Goal: Task Accomplishment & Management: Use online tool/utility

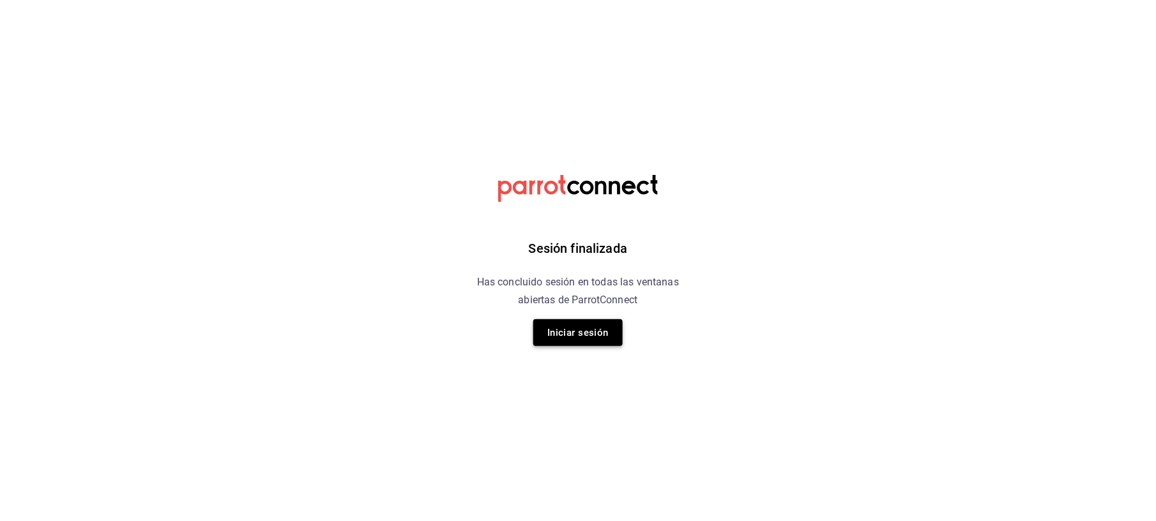
click at [568, 333] on button "Iniciar sesión" at bounding box center [577, 332] width 89 height 27
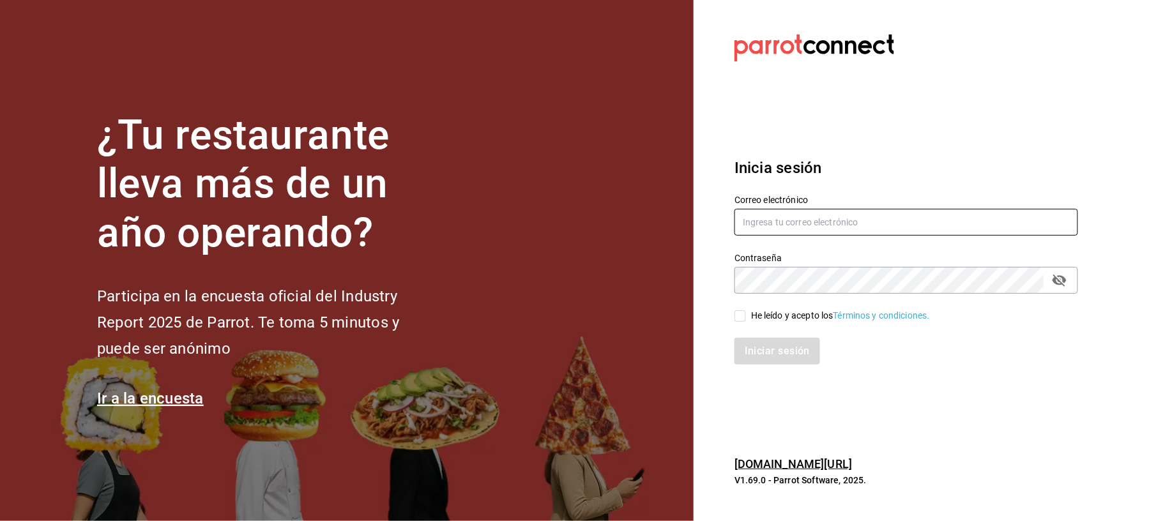
type input "auxiliar.contable@flamingosgolf.com.mx"
click at [748, 321] on span "He leído y acepto los Términos y condiciones." at bounding box center [838, 315] width 184 height 13
click at [746, 321] on input "He leído y acepto los Términos y condiciones." at bounding box center [739, 315] width 11 height 11
checkbox input "true"
click at [752, 343] on button "Iniciar sesión" at bounding box center [777, 351] width 87 height 27
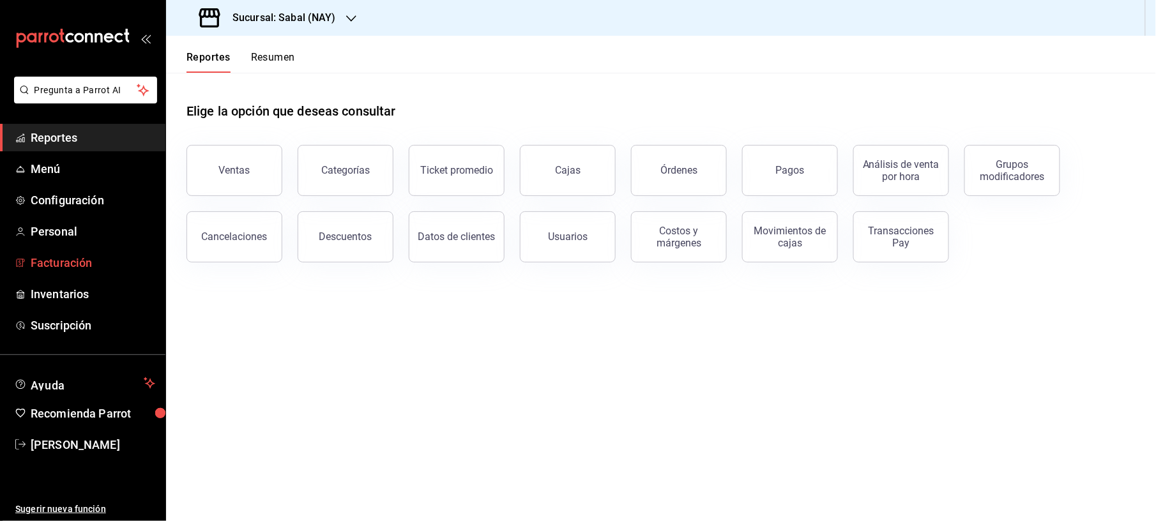
click at [95, 262] on span "Facturación" at bounding box center [93, 262] width 125 height 17
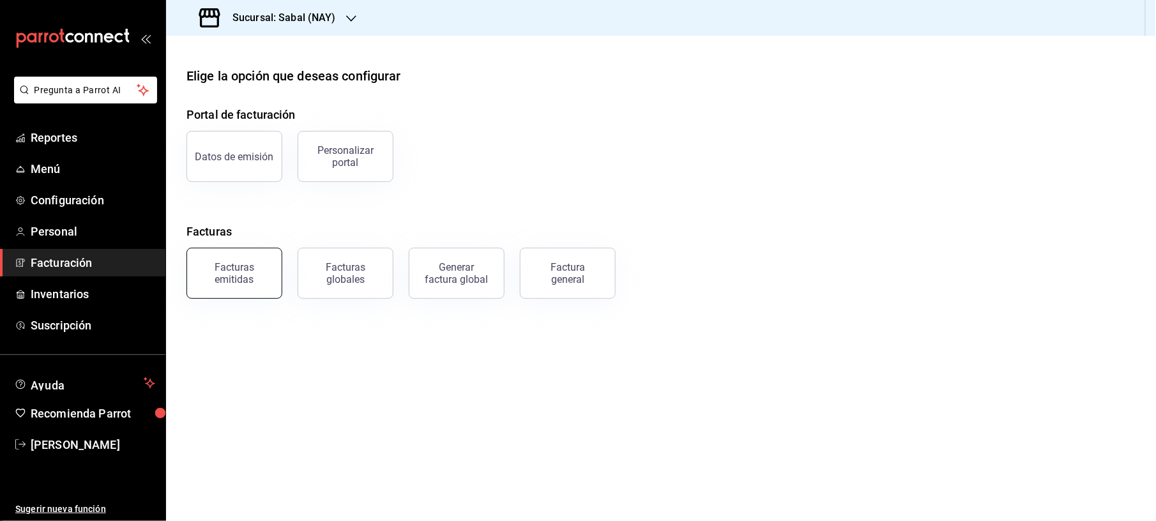
click at [253, 269] on div "Facturas emitidas" at bounding box center [234, 273] width 79 height 24
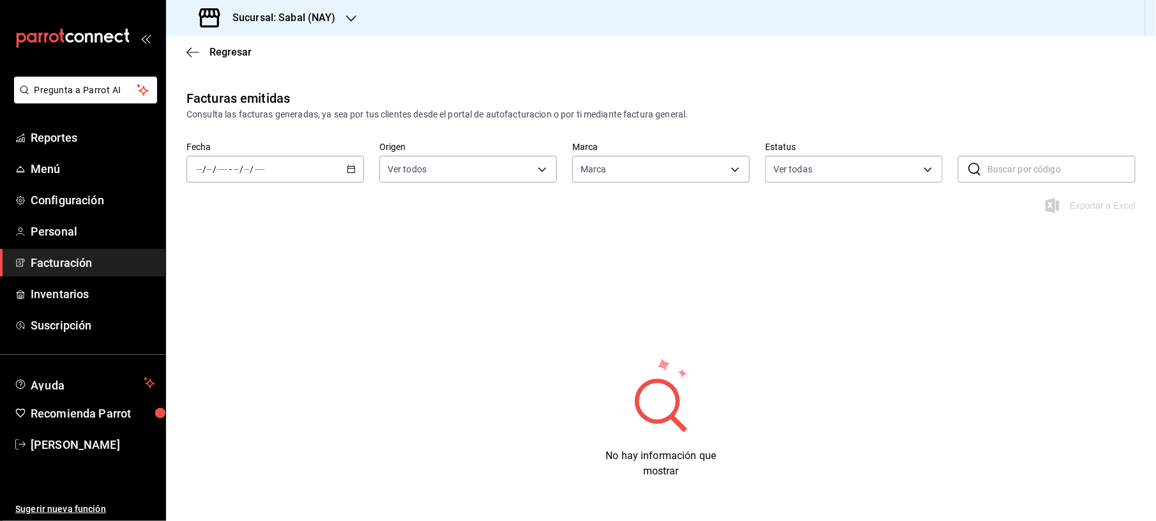
type input "7bb9fc4a-963e-4e00-9402-9ac56289446f"
click at [355, 162] on div "/ / - / /" at bounding box center [275, 169] width 178 height 27
click at [215, 291] on span "Mes actual" at bounding box center [246, 293] width 99 height 13
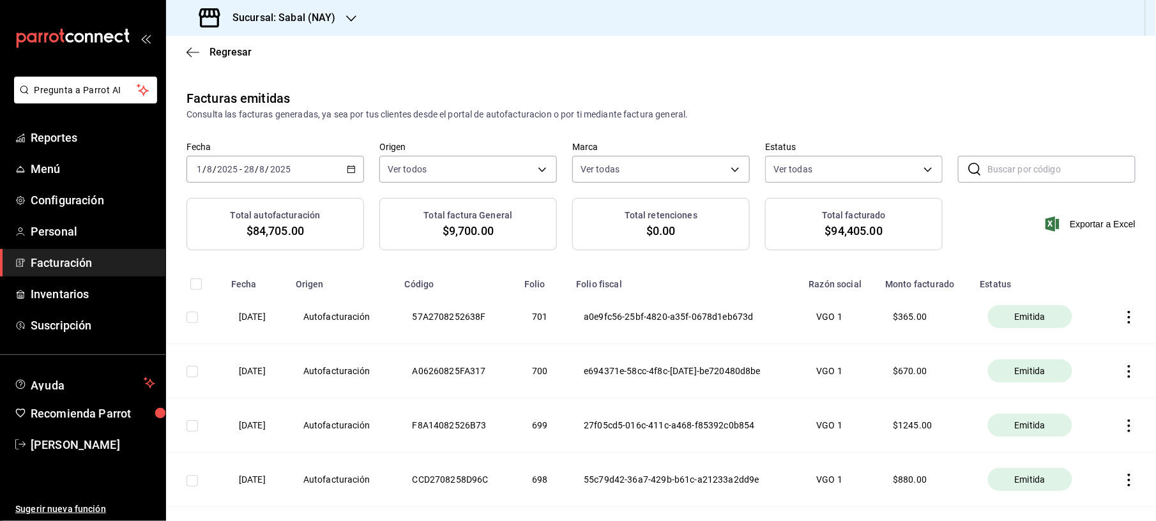
click at [350, 27] on div "Sucursal: Sabal (NAY)" at bounding box center [268, 18] width 185 height 36
click at [279, 96] on div "Flamingos Golf" at bounding box center [262, 84] width 192 height 29
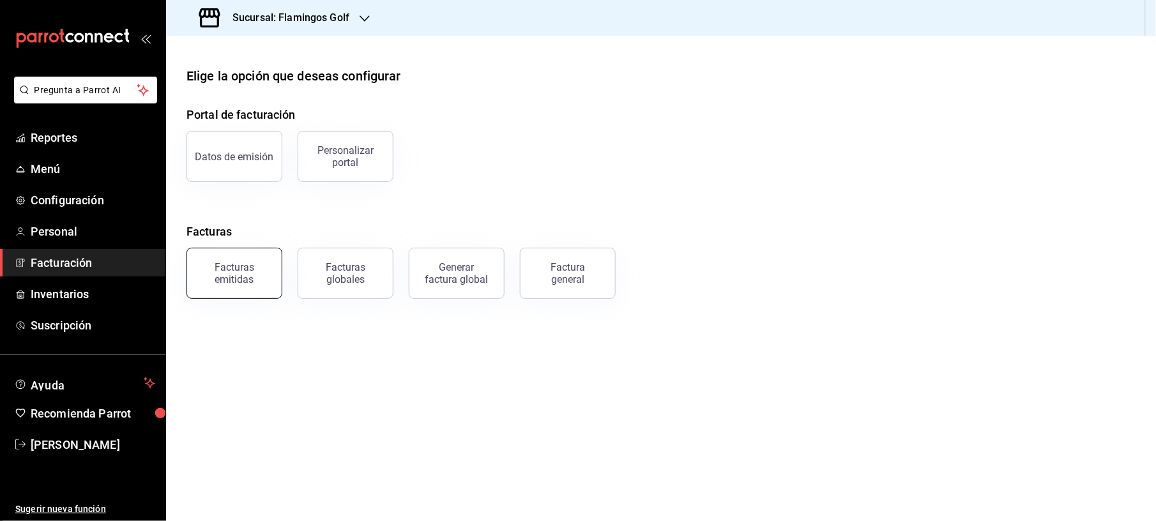
click at [253, 276] on div "Facturas emitidas" at bounding box center [234, 273] width 79 height 24
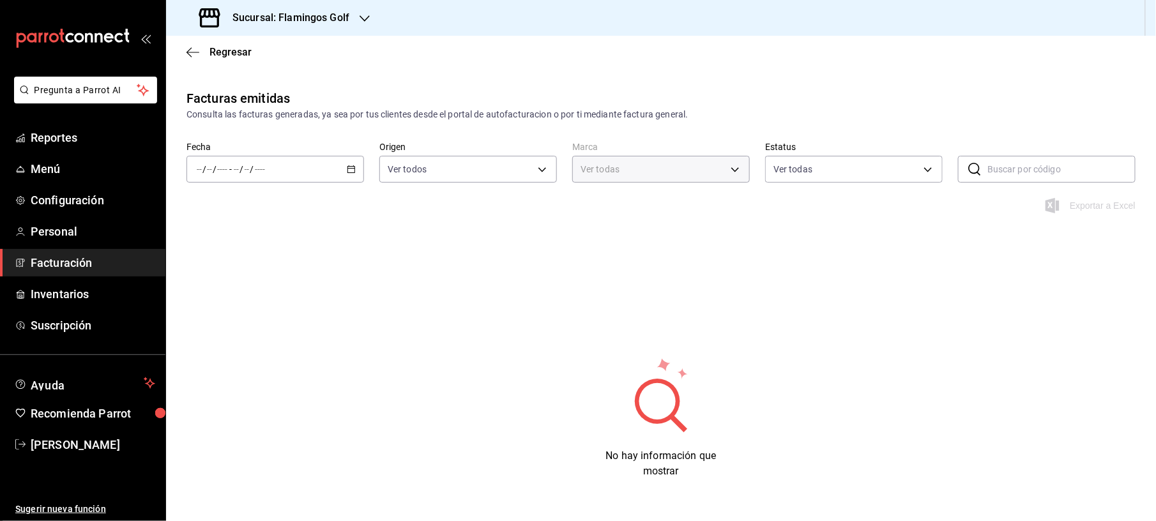
type input "fcb6ad62-2d7c-4c8d-a7b9-f3ea60482d45"
click at [351, 169] on icon "button" at bounding box center [351, 169] width 9 height 9
click at [241, 289] on span "Mes actual" at bounding box center [246, 293] width 99 height 13
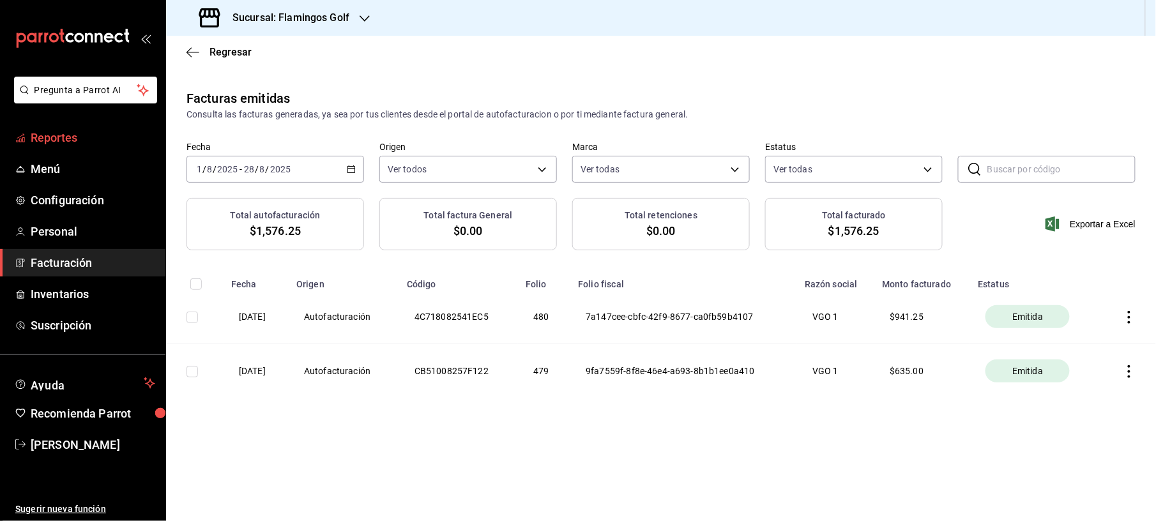
click at [83, 131] on span "Reportes" at bounding box center [93, 137] width 125 height 17
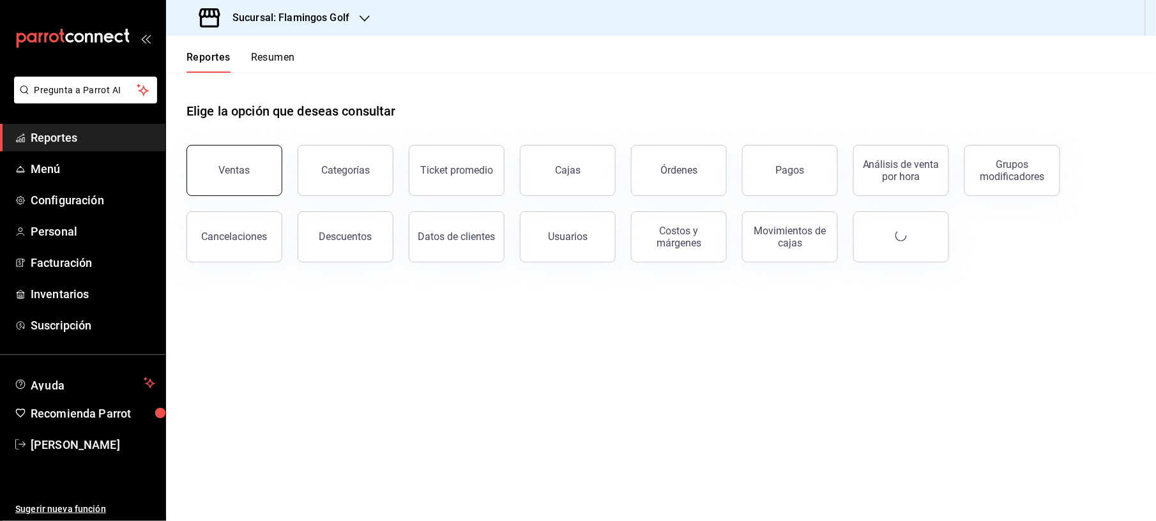
click at [278, 169] on div "Ventas" at bounding box center [226, 163] width 111 height 66
click at [269, 174] on button "Ventas" at bounding box center [234, 170] width 96 height 51
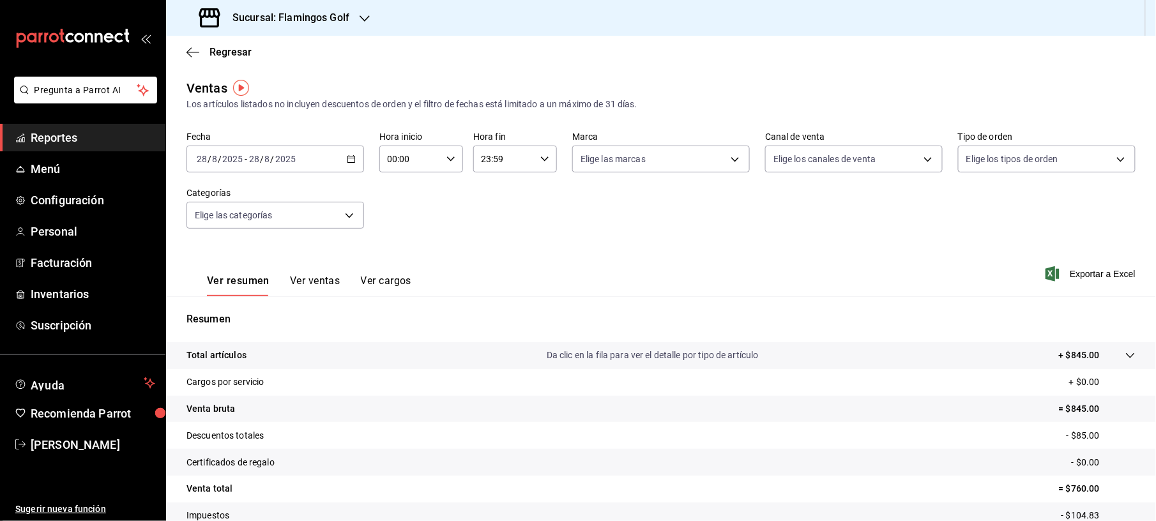
click at [350, 155] on icon "button" at bounding box center [351, 159] width 9 height 9
click at [225, 222] on span "Ayer" at bounding box center [246, 226] width 99 height 13
click at [1071, 281] on span "Exportar a Excel" at bounding box center [1091, 273] width 87 height 15
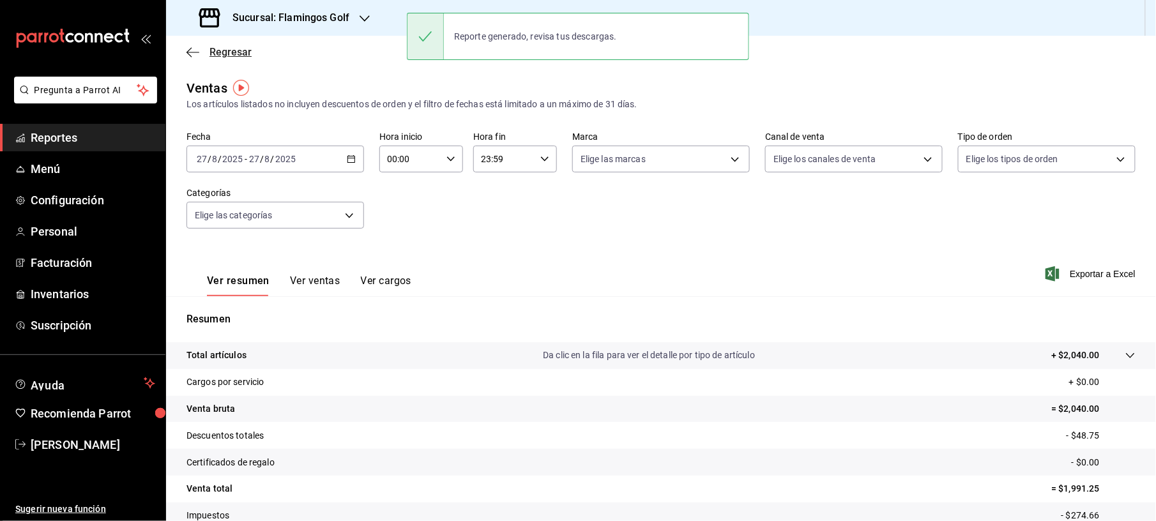
click at [210, 54] on span "Regresar" at bounding box center [230, 52] width 42 height 12
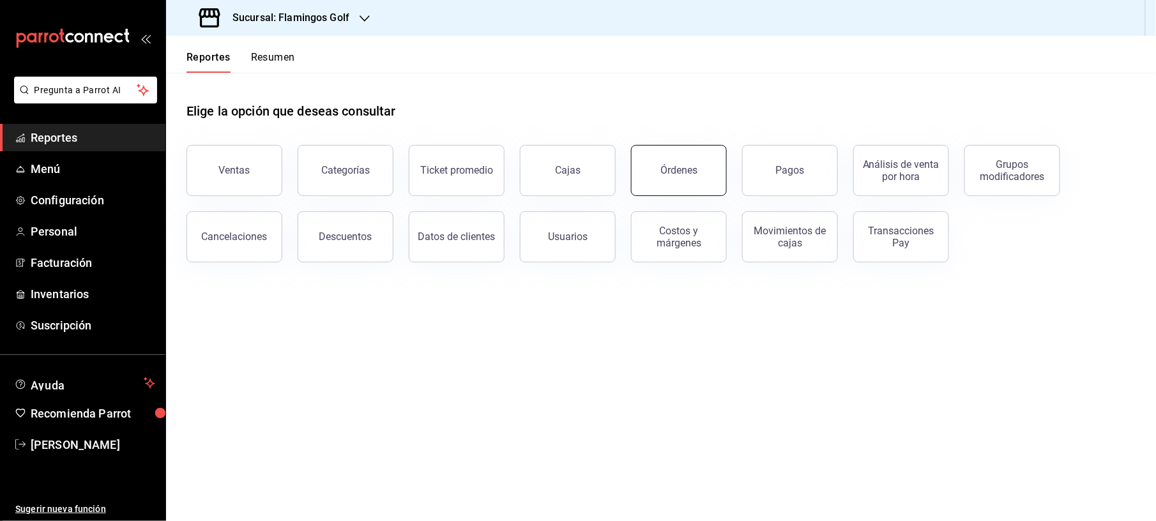
click at [659, 162] on button "Órdenes" at bounding box center [679, 170] width 96 height 51
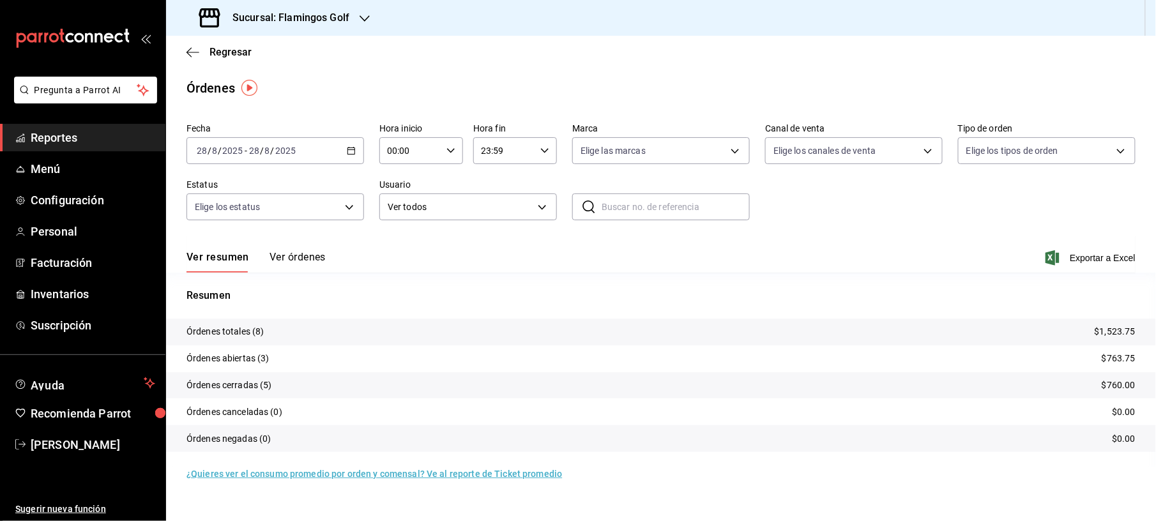
click at [356, 156] on div "[DATE] [DATE] - [DATE] [DATE]" at bounding box center [275, 150] width 178 height 27
click at [251, 208] on li "Ayer" at bounding box center [246, 218] width 119 height 29
click at [1081, 256] on span "Exportar a Excel" at bounding box center [1091, 257] width 87 height 15
